Goal: Use online tool/utility

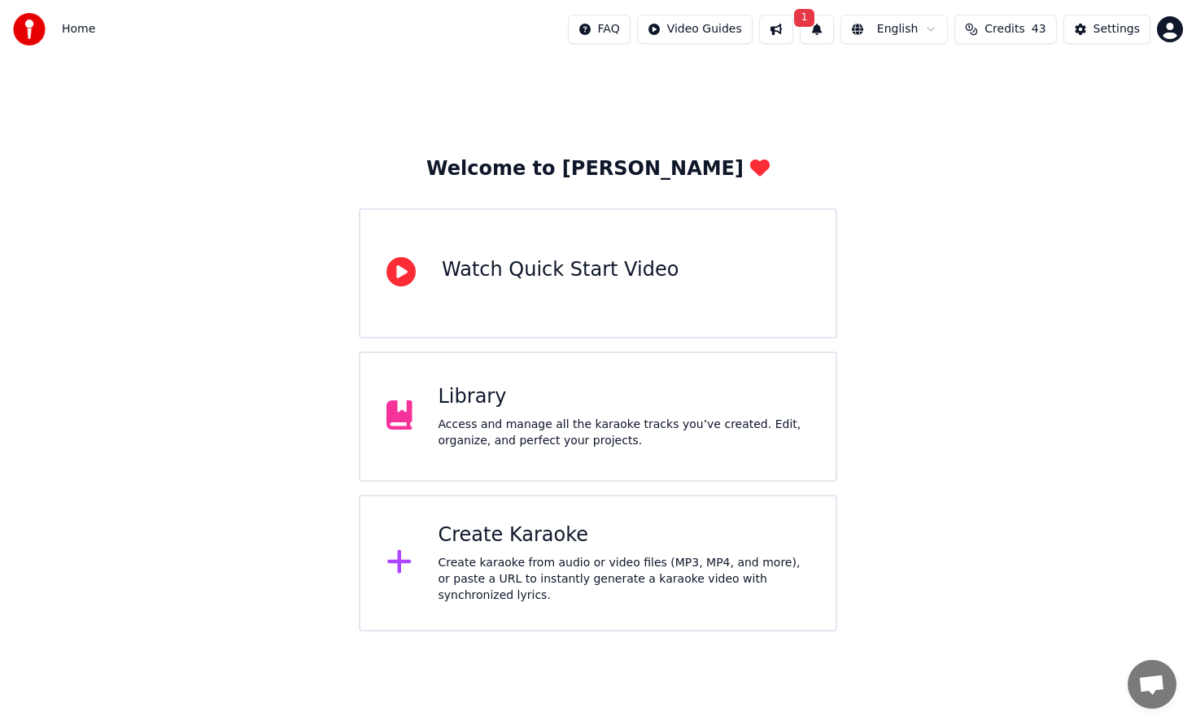
click at [777, 34] on button at bounding box center [776, 29] width 34 height 29
click at [793, 35] on button at bounding box center [776, 29] width 34 height 29
click at [786, 32] on button at bounding box center [776, 29] width 34 height 29
click at [834, 31] on button "1" at bounding box center [817, 29] width 34 height 29
click at [826, 28] on button "1" at bounding box center [817, 29] width 34 height 29
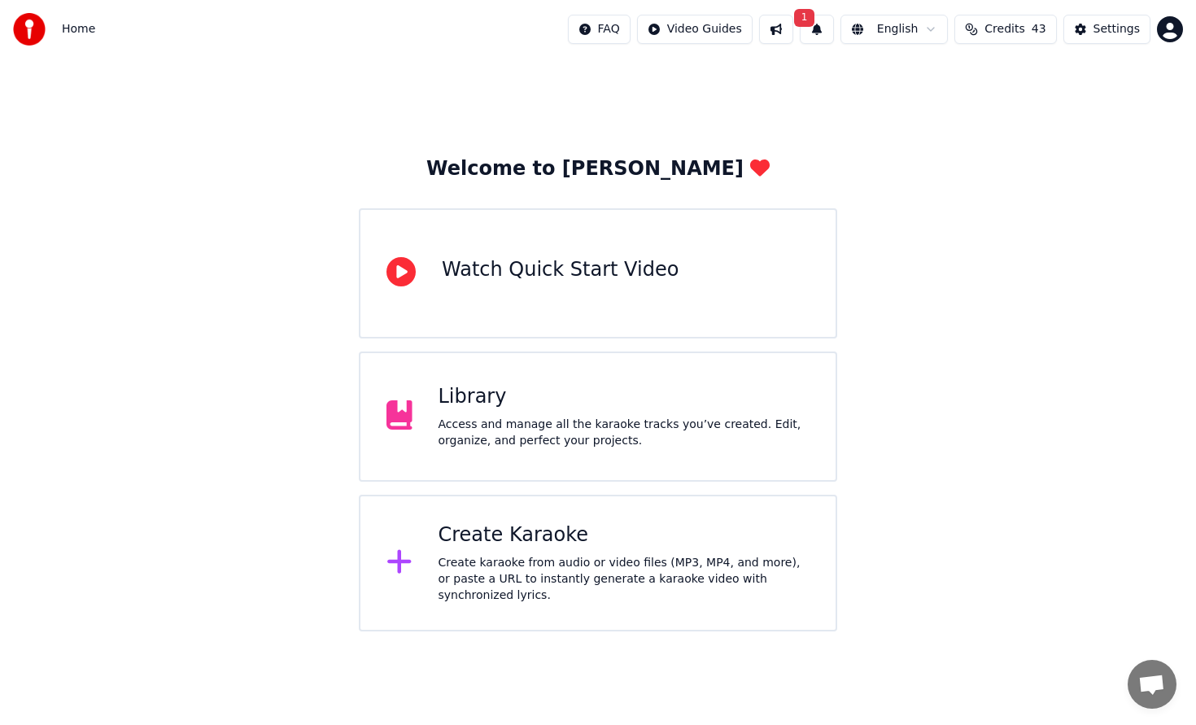
click at [596, 548] on div "Create Karaoke" at bounding box center [625, 535] width 372 height 26
